Goal: Check status: Check status

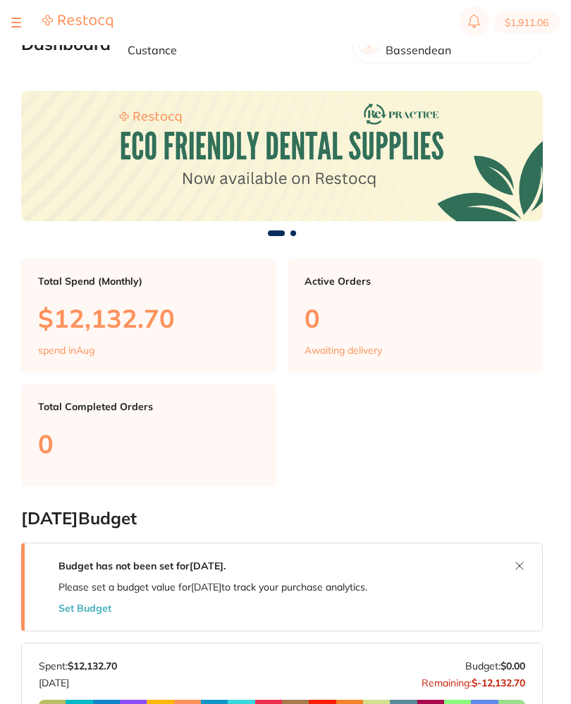
click at [19, 22] on button at bounding box center [16, 22] width 10 height 1
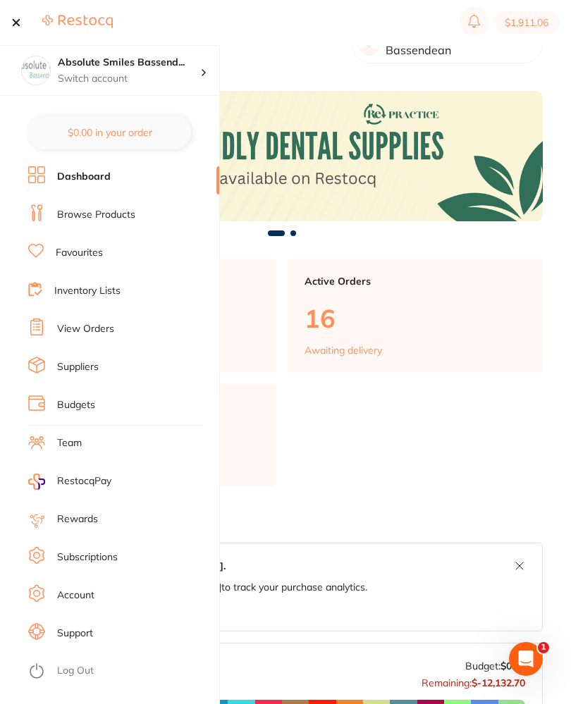
click at [93, 331] on link "View Orders" at bounding box center [85, 329] width 57 height 14
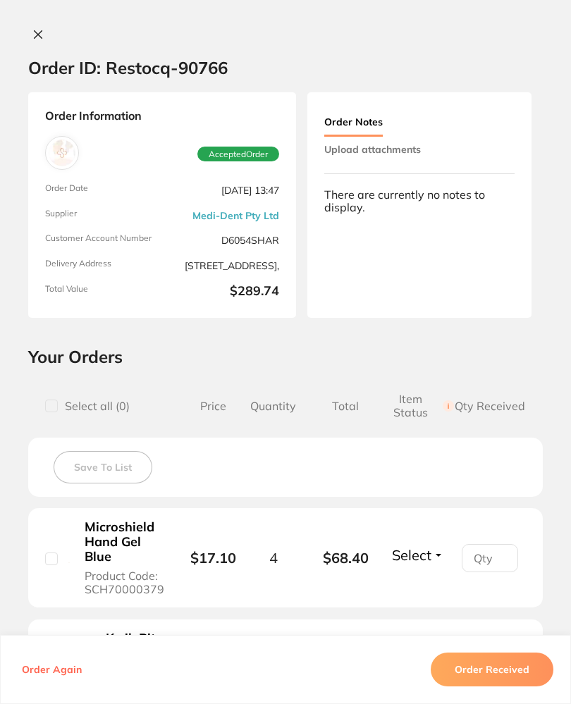
scroll to position [108, 0]
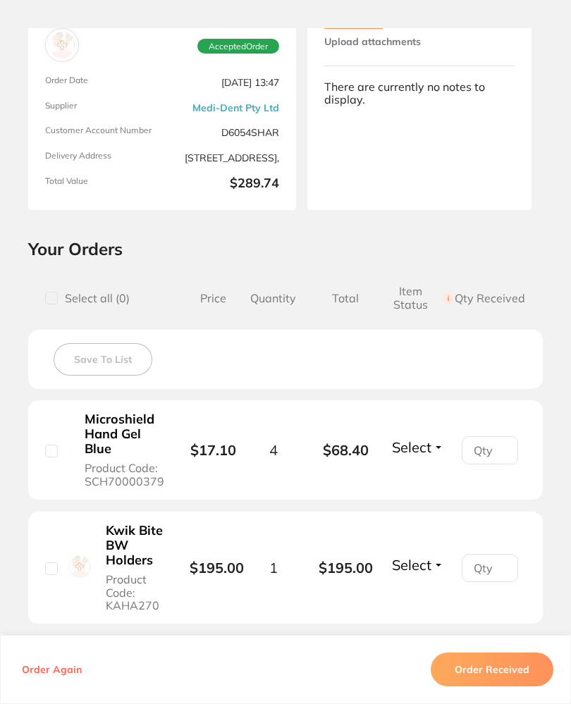
click at [412, 54] on button "Upload attachments" at bounding box center [372, 41] width 97 height 25
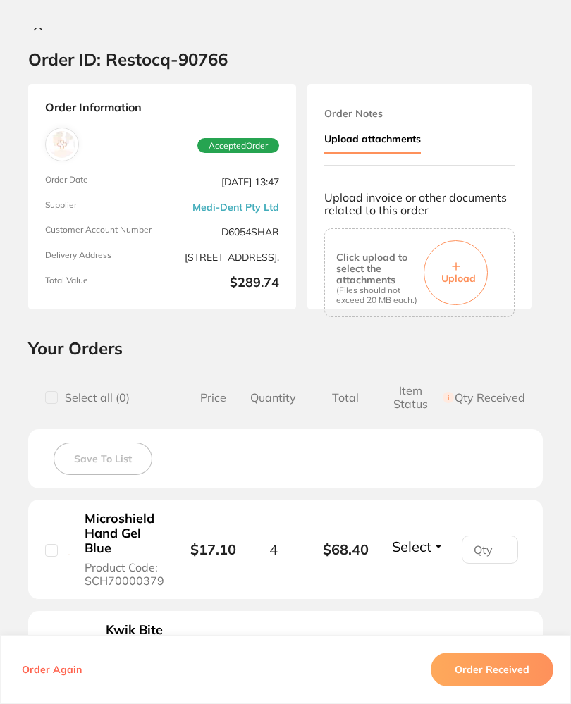
scroll to position [0, 0]
click at [470, 272] on span "Upload" at bounding box center [458, 278] width 35 height 13
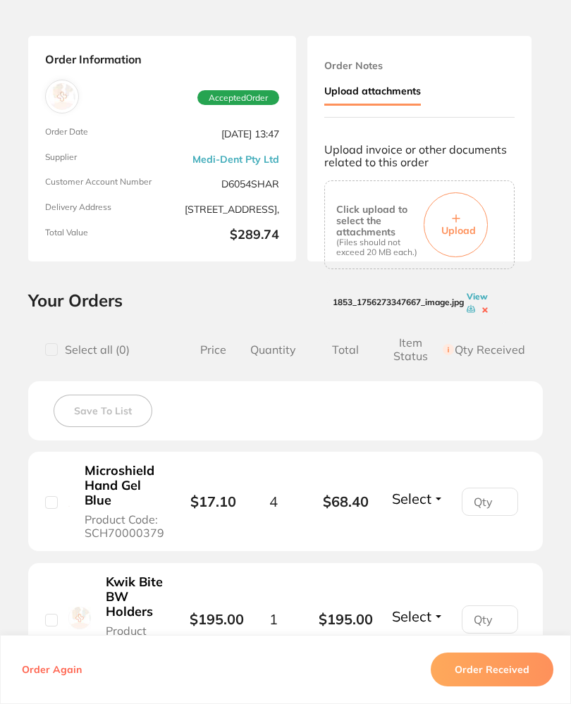
scroll to position [57, 0]
click at [504, 687] on button "Order Received" at bounding box center [492, 670] width 123 height 34
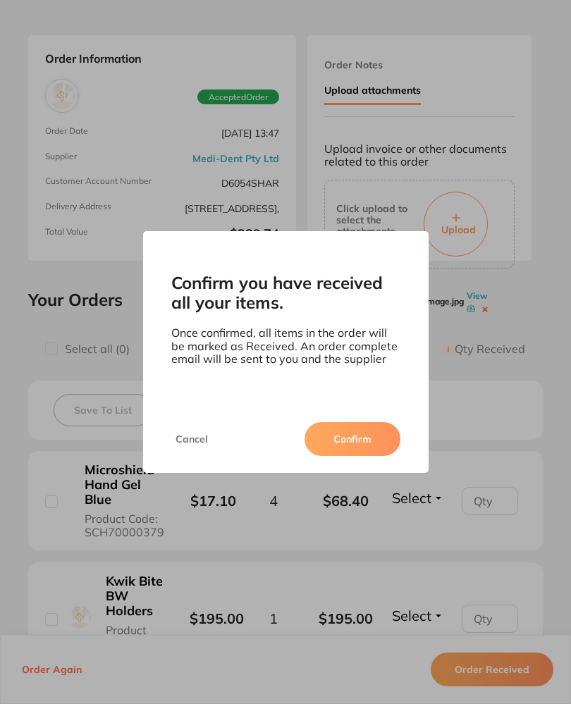
click at [369, 450] on button "Confirm" at bounding box center [353, 439] width 96 height 34
